Goal: Transaction & Acquisition: Purchase product/service

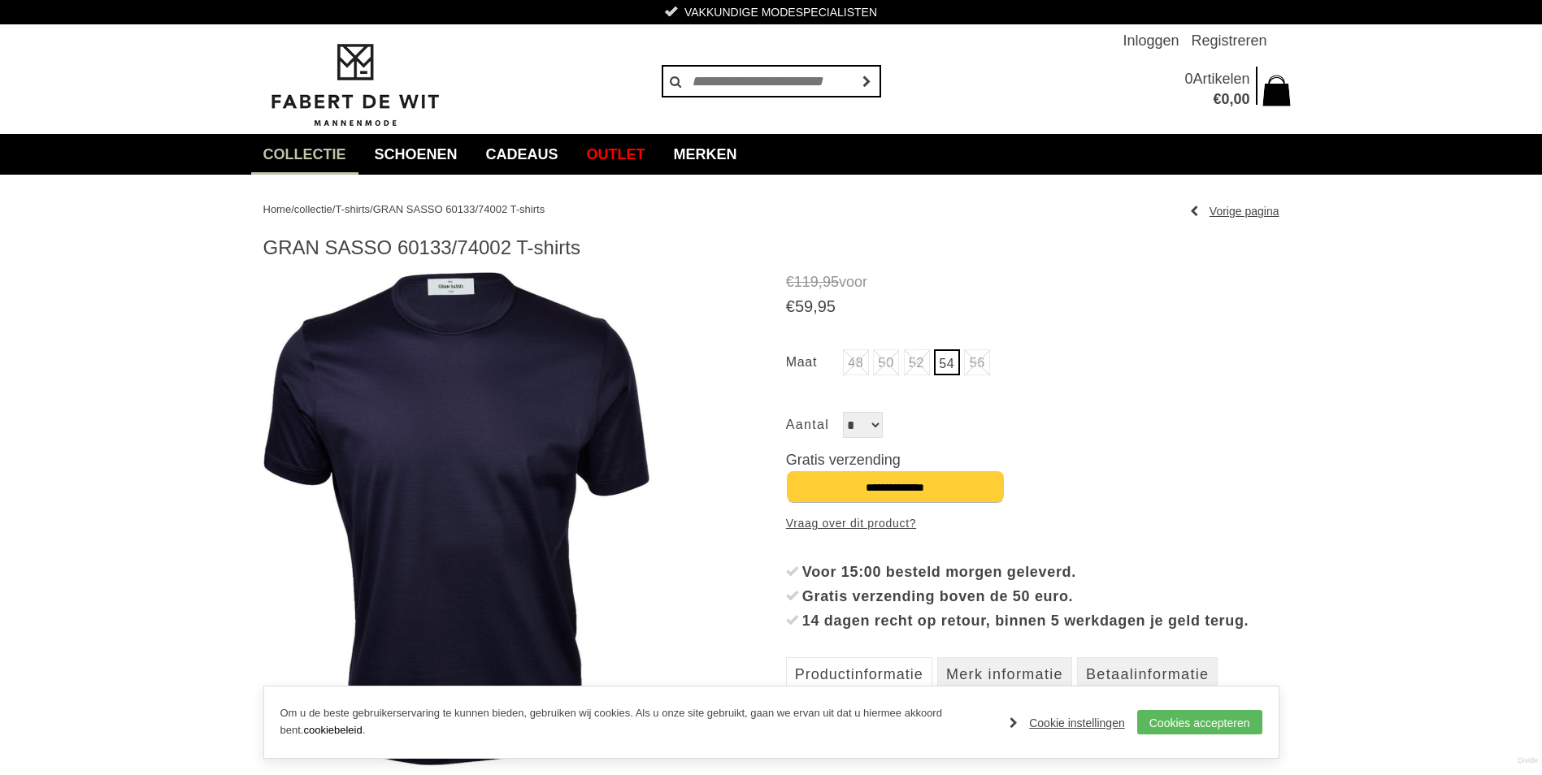
click at [367, 208] on span "T-shirts" at bounding box center [352, 209] width 35 height 12
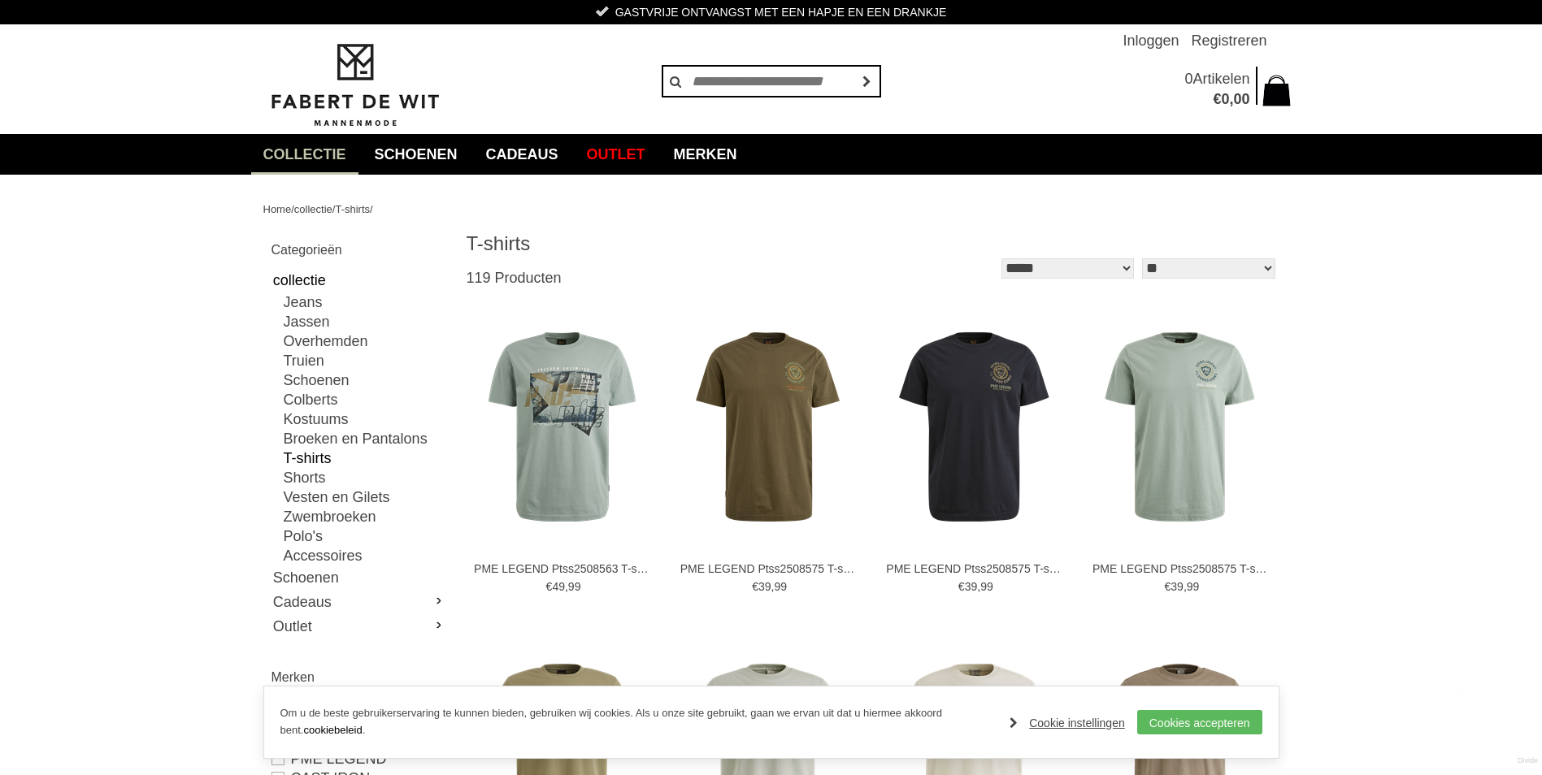
scroll to position [325, 0]
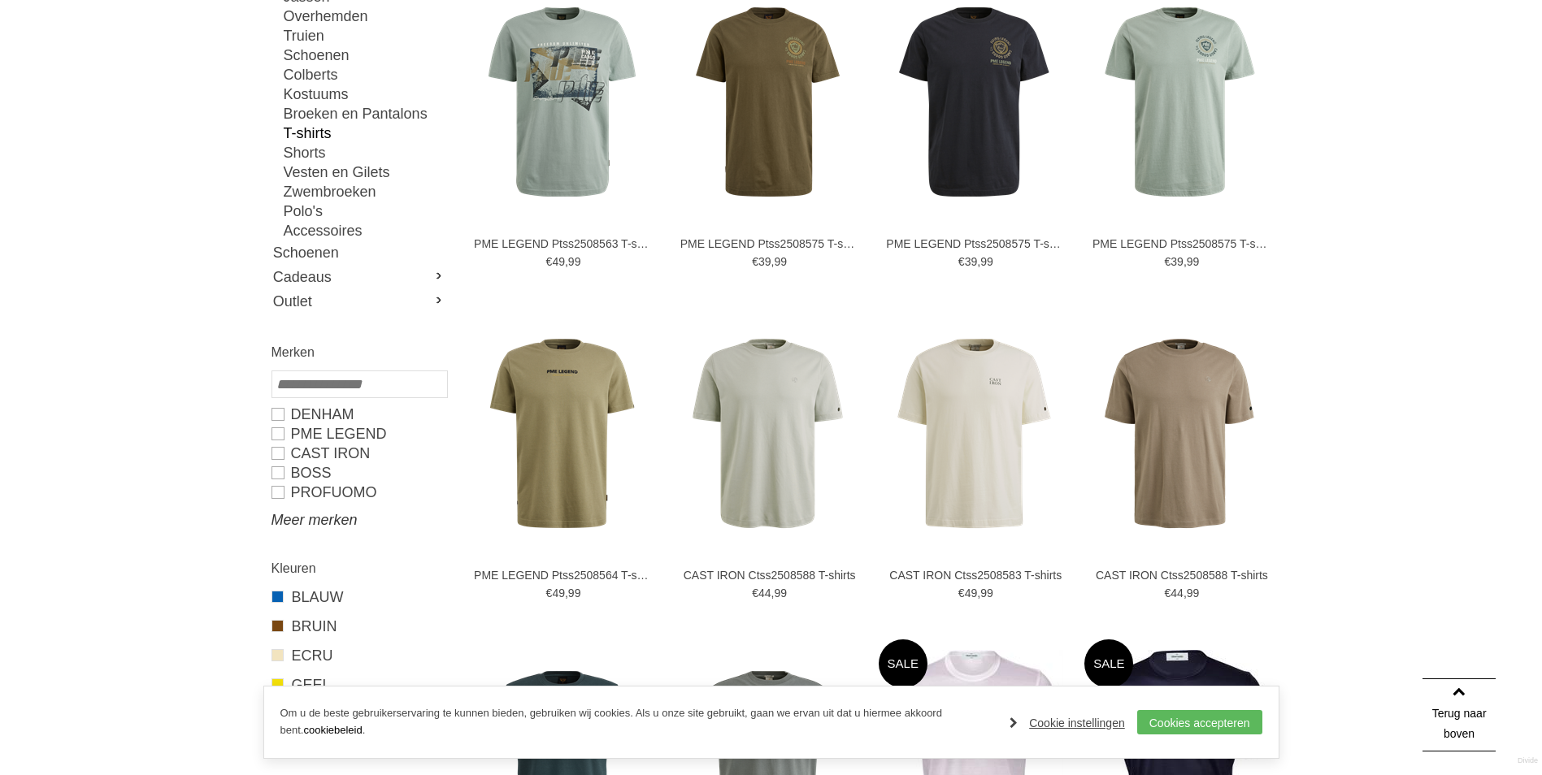
click at [306, 517] on link "Meer merken" at bounding box center [358, 520] width 175 height 20
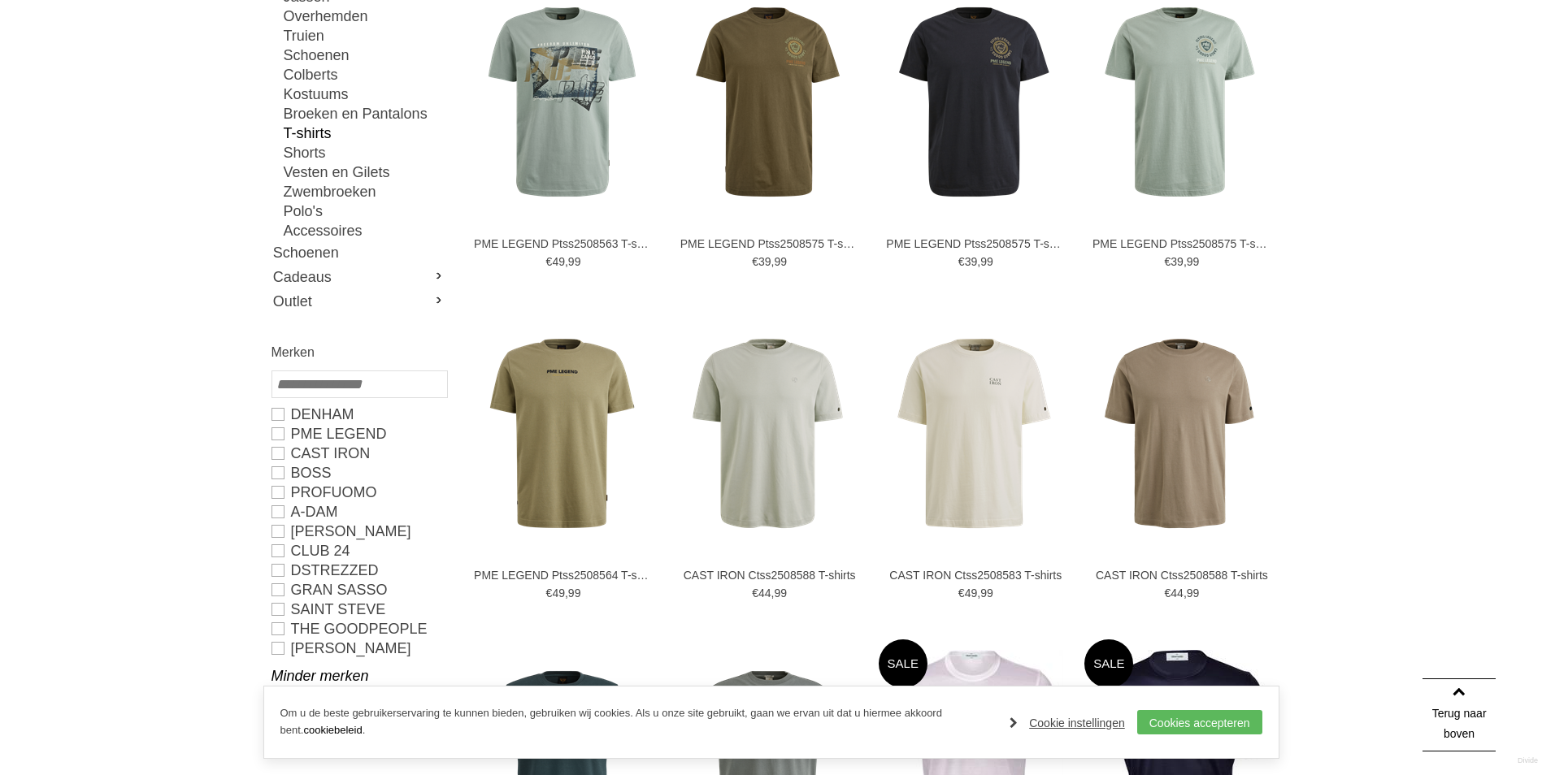
scroll to position [488, 0]
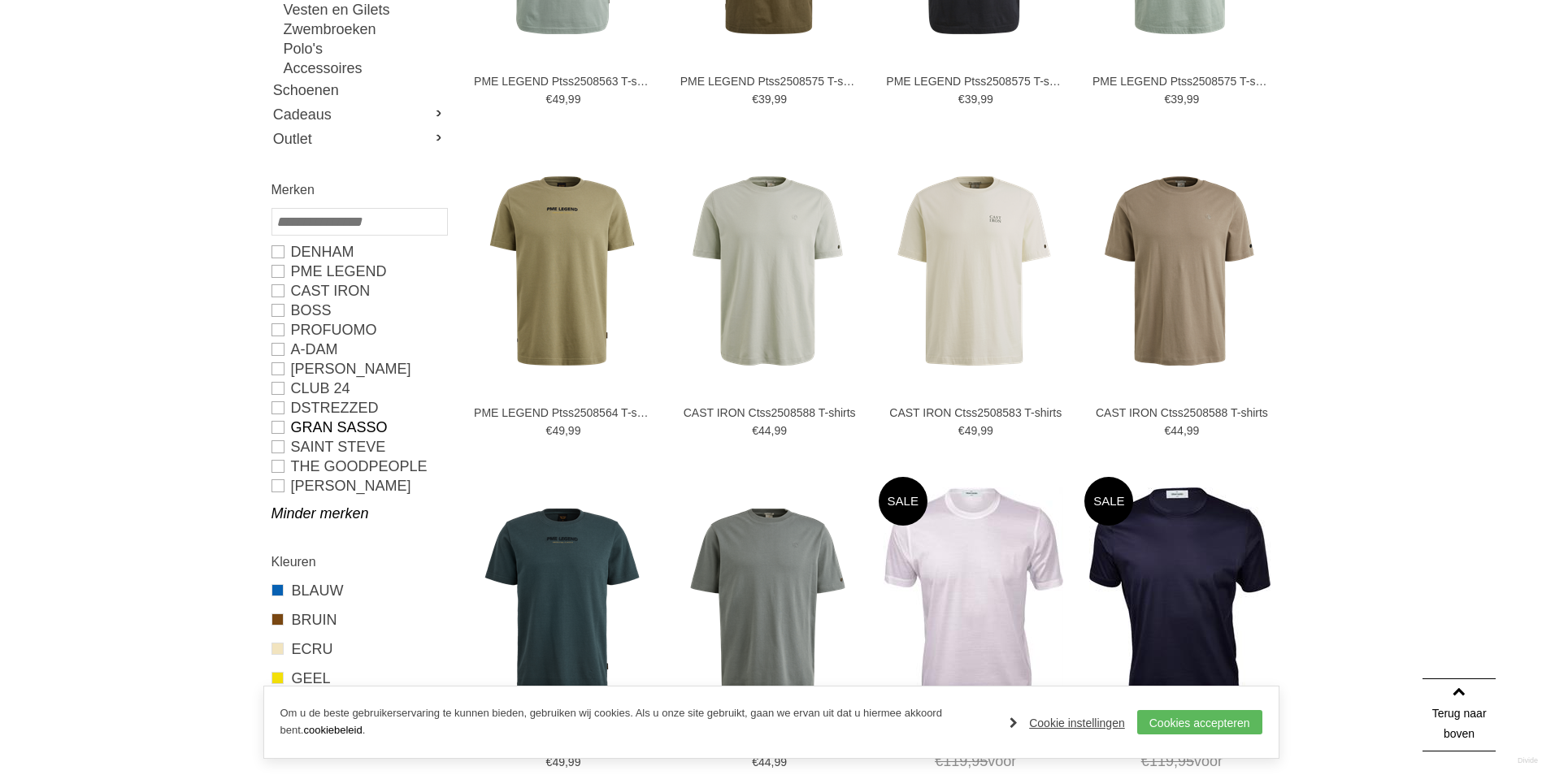
click at [278, 426] on link "GRAN SASSO" at bounding box center [358, 428] width 175 height 20
type input "**"
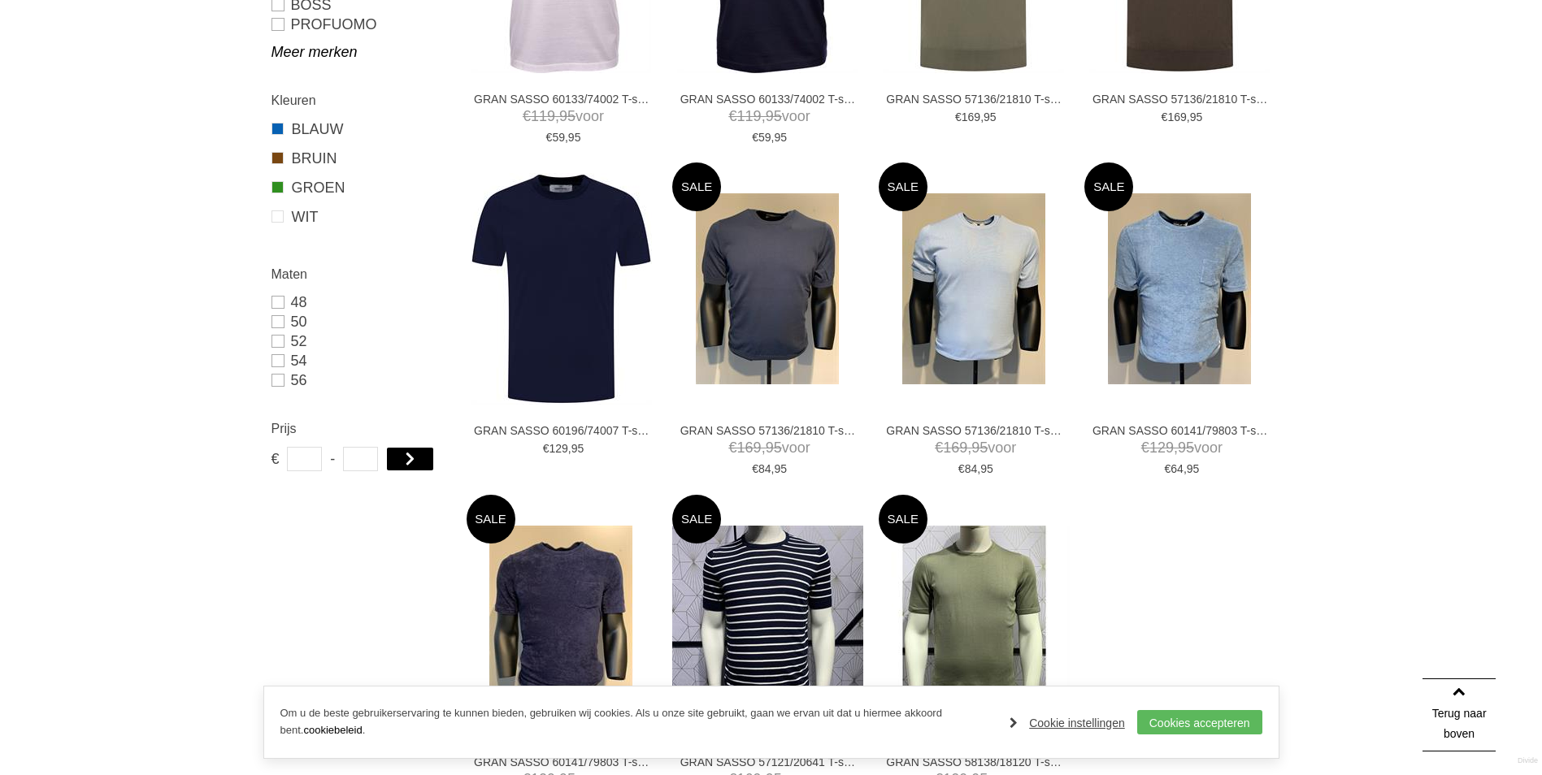
scroll to position [813, 0]
